Goal: Information Seeking & Learning: Learn about a topic

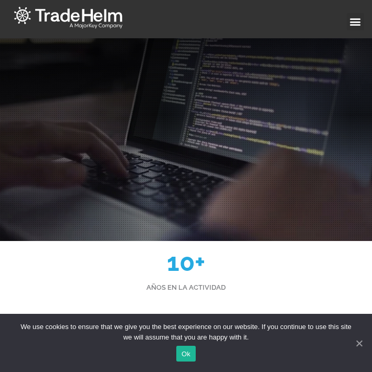
click at [190, 353] on link "Ok" at bounding box center [185, 354] width 19 height 16
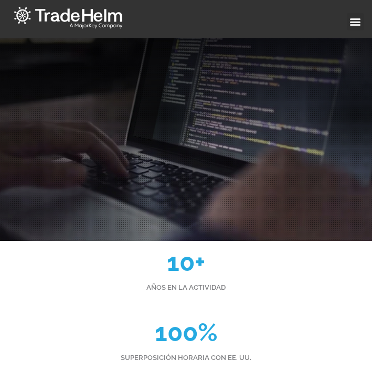
scroll to position [510, 0]
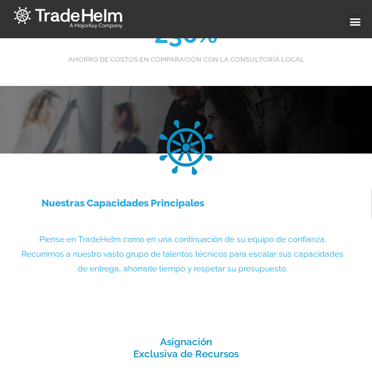
click at [356, 20] on icon at bounding box center [355, 22] width 12 height 12
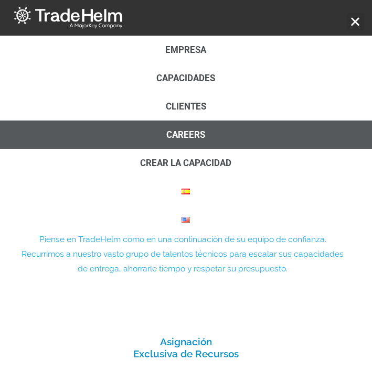
click at [183, 131] on link "CAREERS" at bounding box center [186, 135] width 372 height 28
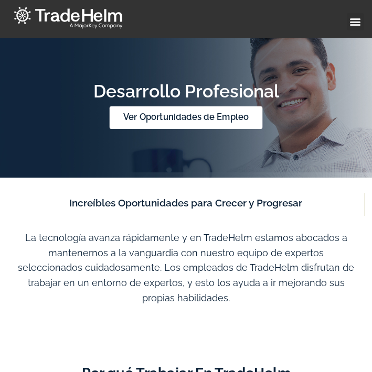
click at [184, 125] on link "Ver Oportunidades de Empleo" at bounding box center [186, 117] width 153 height 23
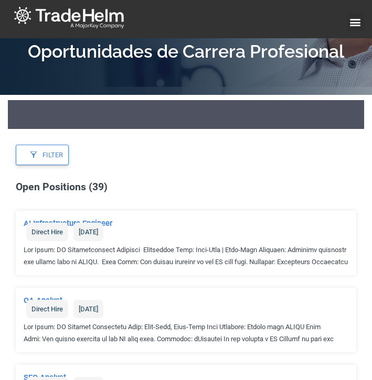
click at [45, 159] on div "Filter" at bounding box center [42, 154] width 41 height 13
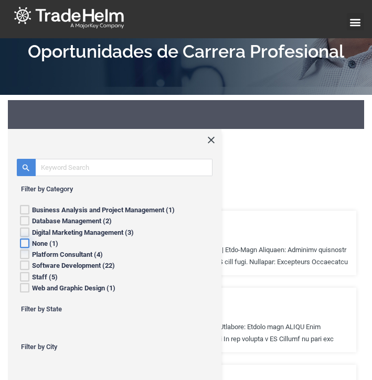
click at [27, 246] on icon at bounding box center [24, 242] width 9 height 11
click at [325, 195] on app-job-list "Filter Open Positions (1) AI Infrastructure Engineer Direct Hire [DATE] None" at bounding box center [186, 271] width 356 height 253
click at [275, 153] on div "Filter" at bounding box center [181, 155] width 330 height 20
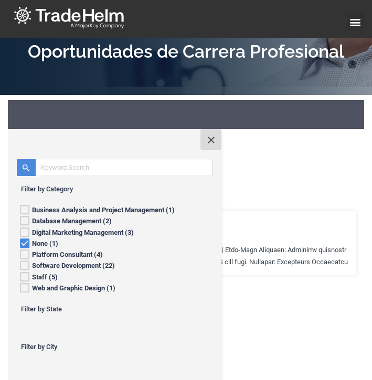
click at [206, 139] on div at bounding box center [211, 139] width 10 height 8
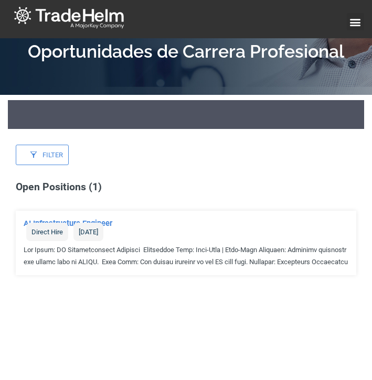
click at [57, 218] on novo-list-item "AI Infrastructure Engineer Direct Hire [DATE]" at bounding box center [186, 227] width 340 height 33
